Goal: Navigation & Orientation: Find specific page/section

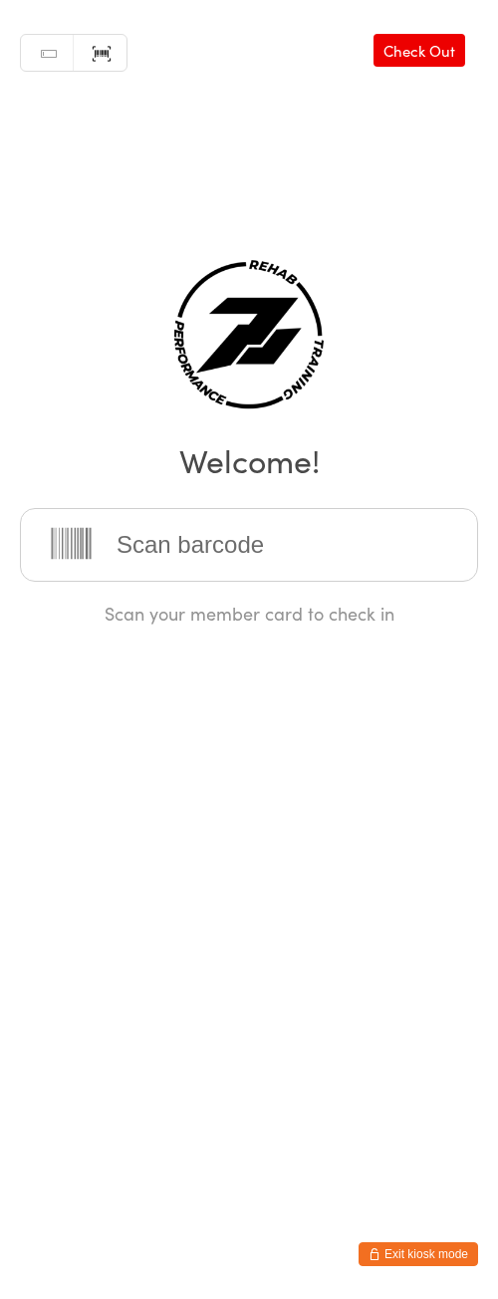
click at [58, 199] on div "Manual search Scanner input Check Out Welcome! Scan your member card to check in" at bounding box center [249, 312] width 498 height 625
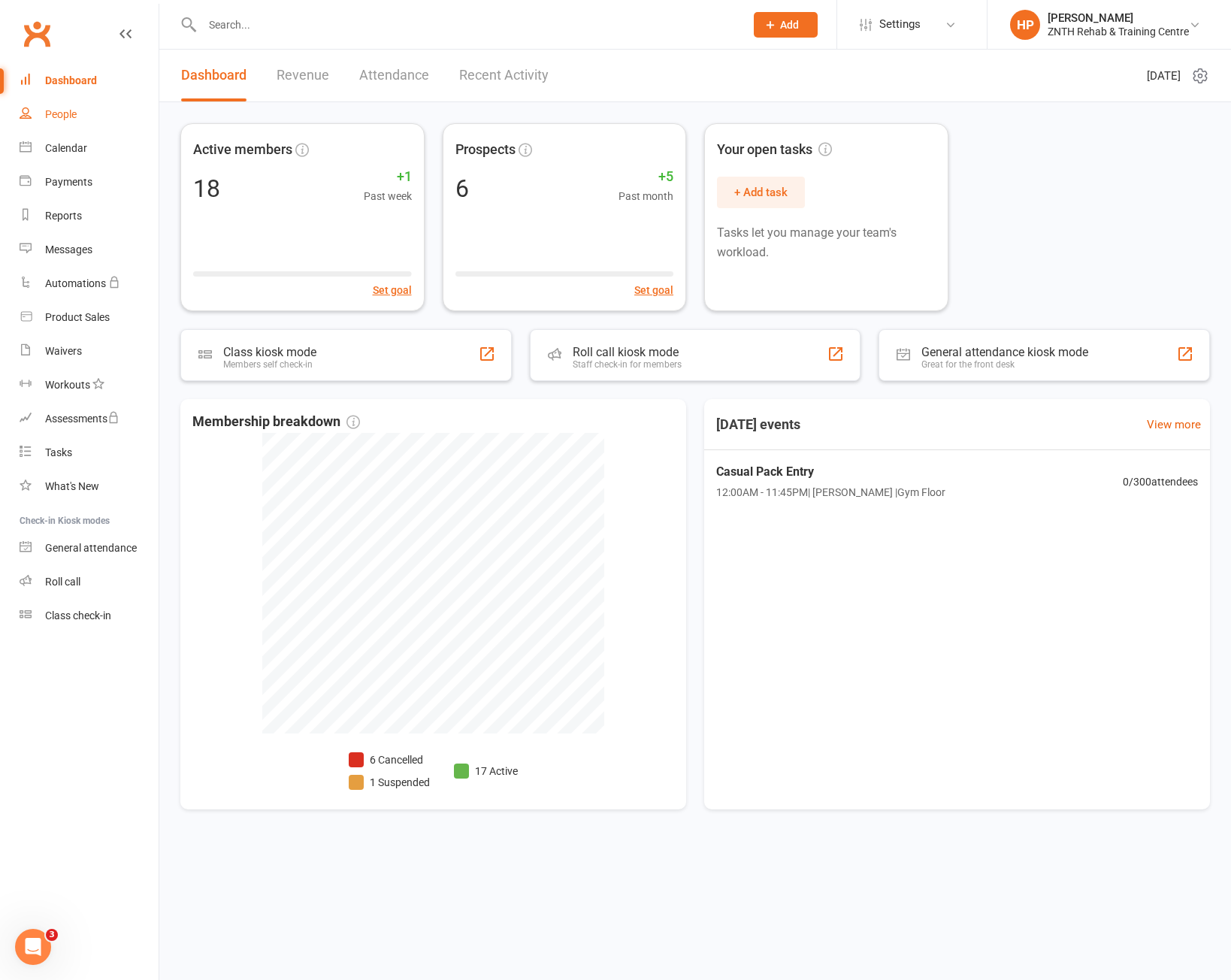
click at [70, 101] on link "People" at bounding box center [89, 114] width 139 height 34
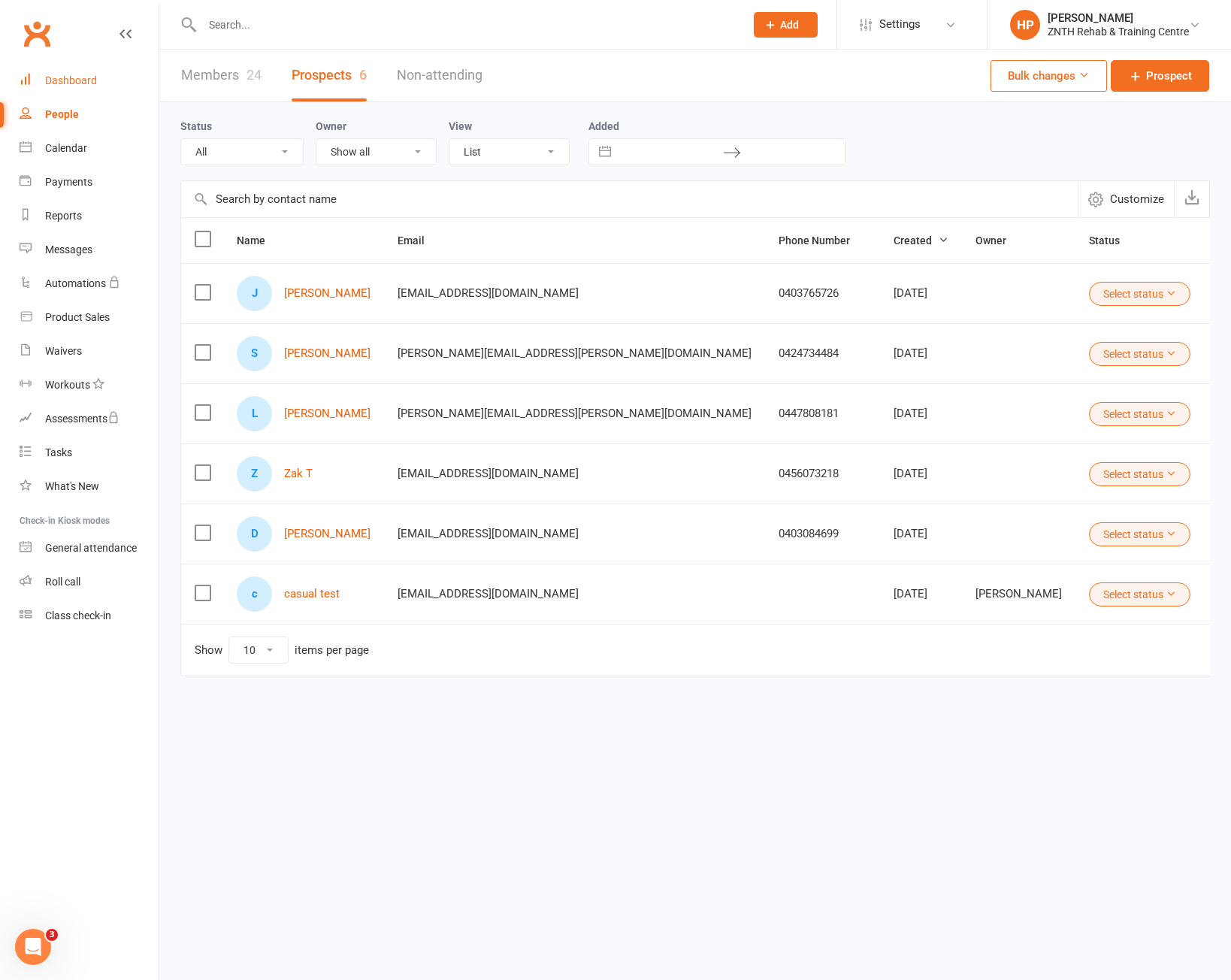
click at [78, 82] on div "Dashboard" at bounding box center [71, 81] width 52 height 12
